Goal: Answer question/provide support

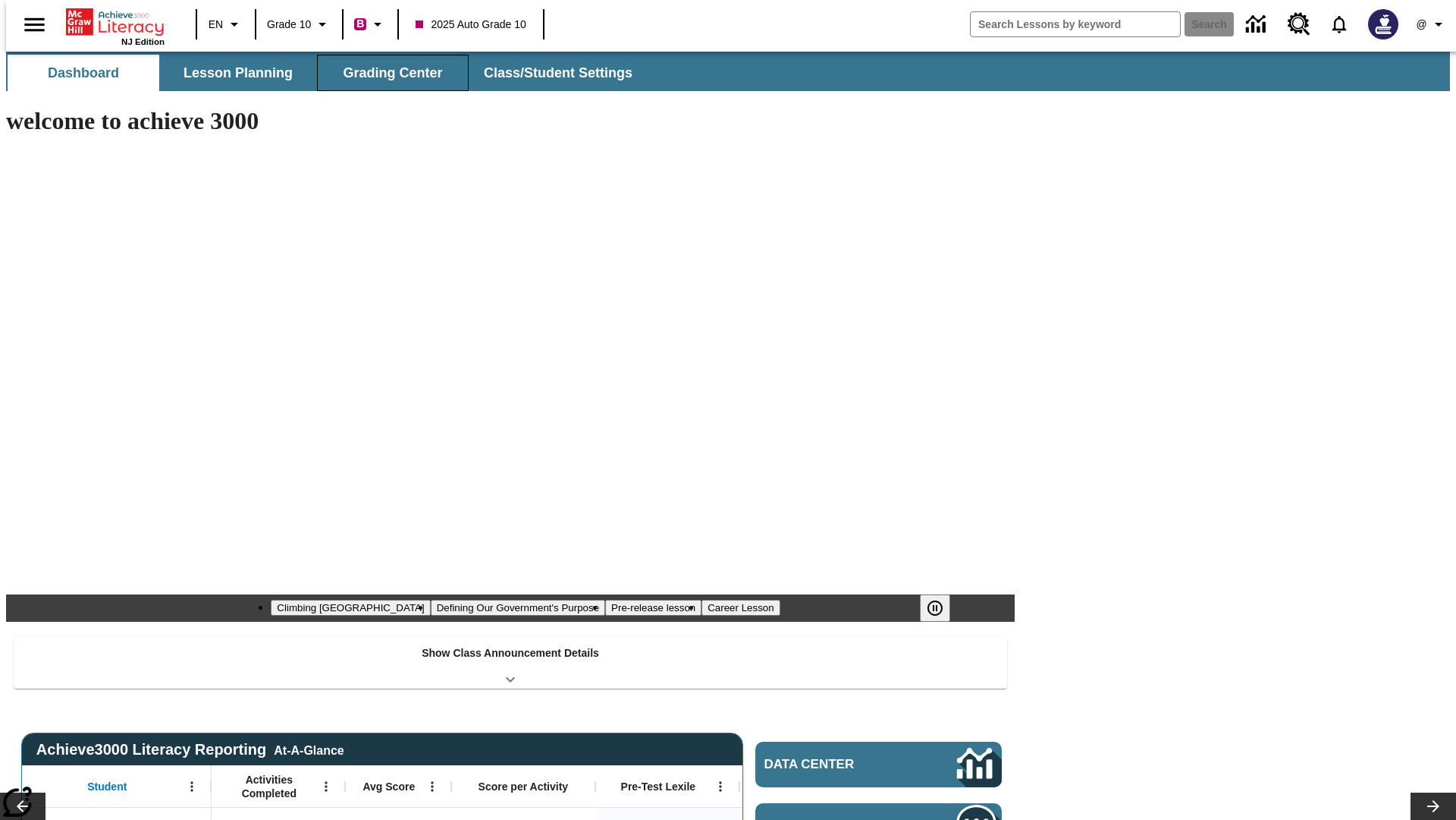
click at [387, 73] on button "Grading Center" at bounding box center [393, 72] width 152 height 36
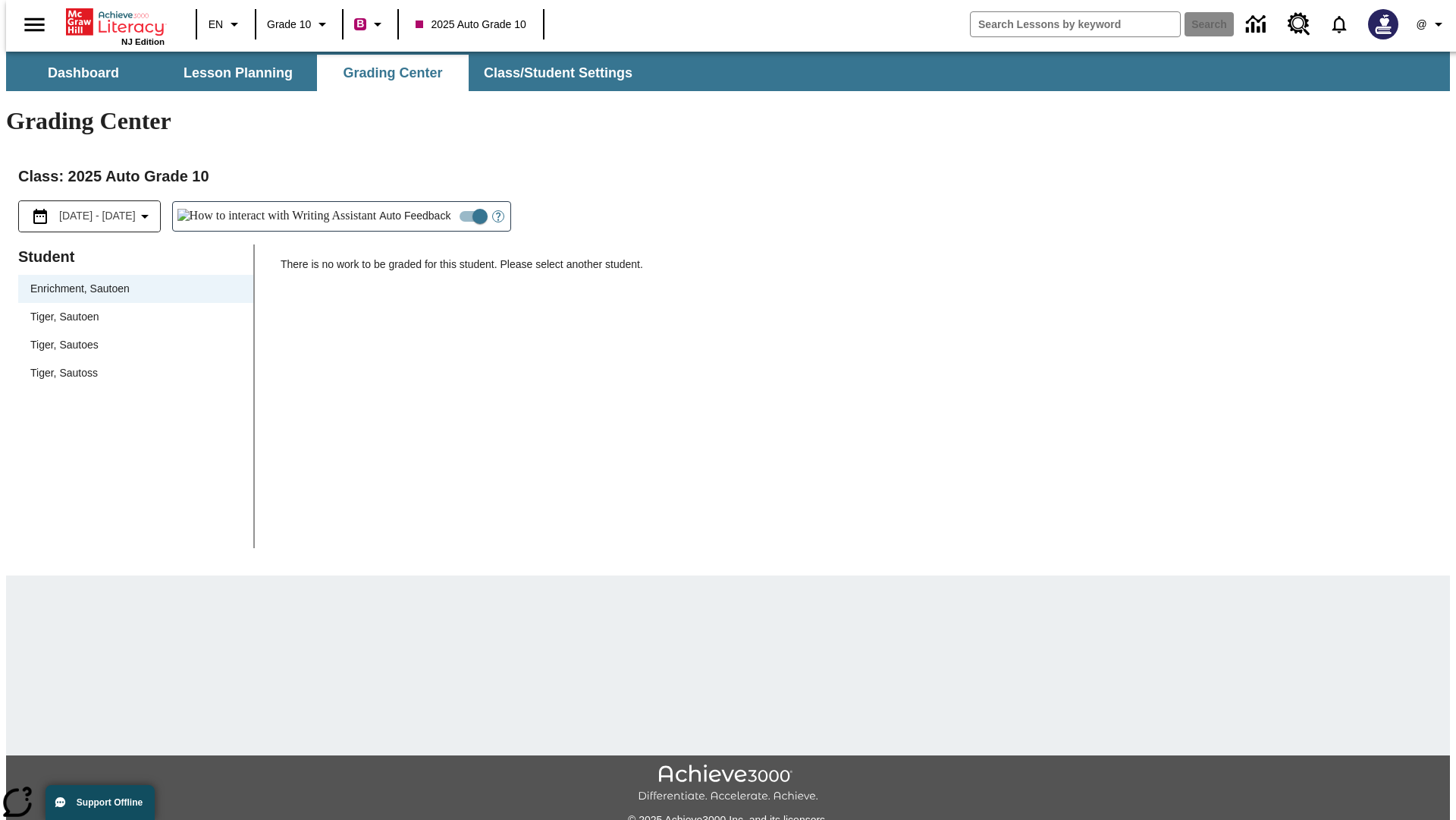
click at [130, 309] on span "Tiger, Sautoen" at bounding box center [136, 317] width 211 height 16
click at [496, 213] on icon "Open Help for Writing Assistant" at bounding box center [498, 217] width 5 height 8
